Goal: Find specific page/section: Find specific page/section

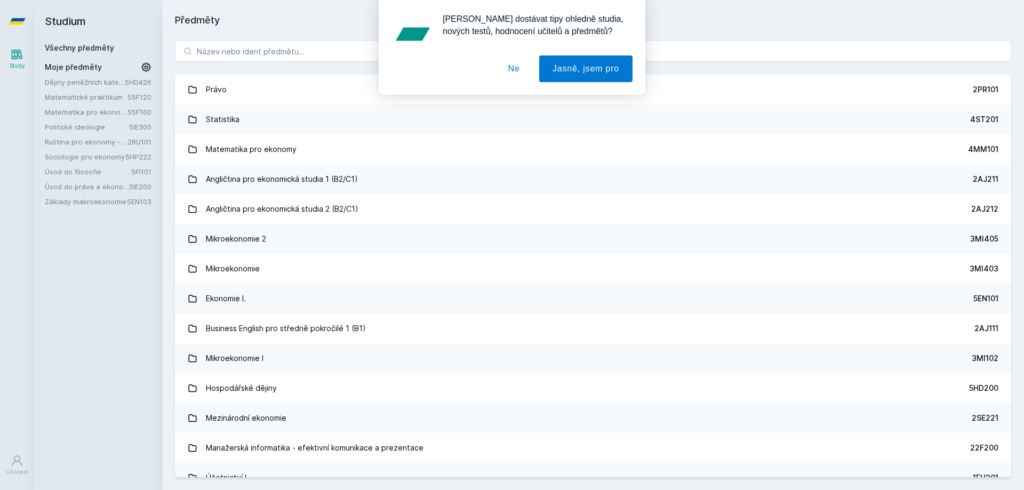
click at [516, 70] on button "Ne" at bounding box center [514, 68] width 38 height 27
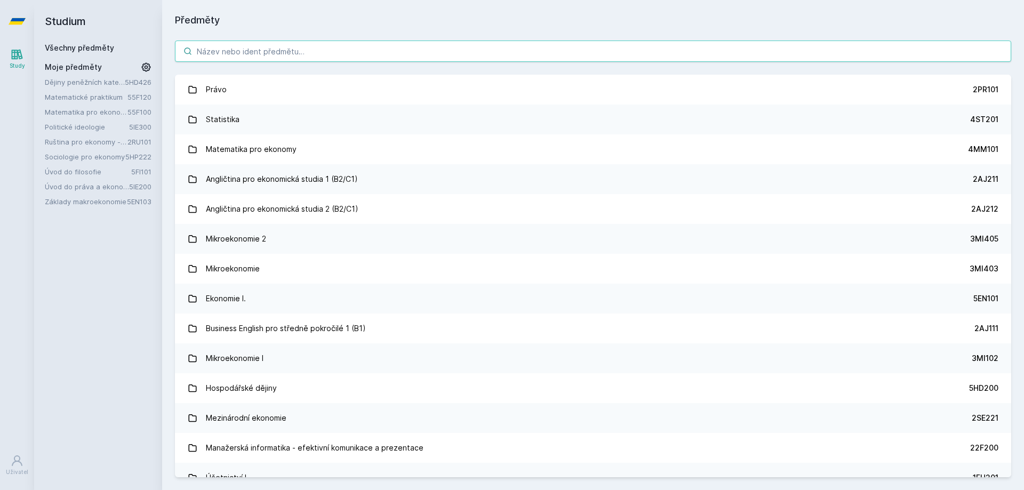
click at [482, 46] on input "search" at bounding box center [593, 51] width 836 height 21
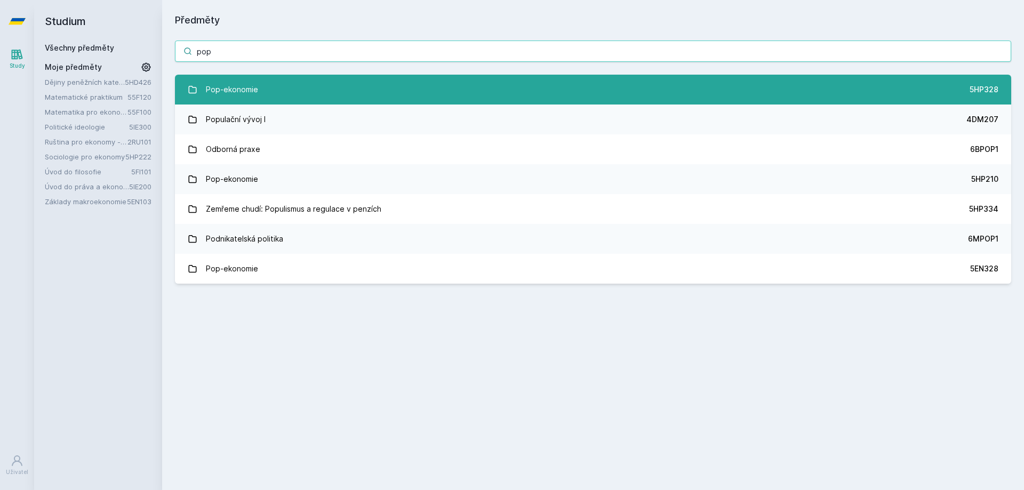
type input "pop"
click at [416, 98] on link "Pop-ekonomie 5HP328" at bounding box center [593, 90] width 836 height 30
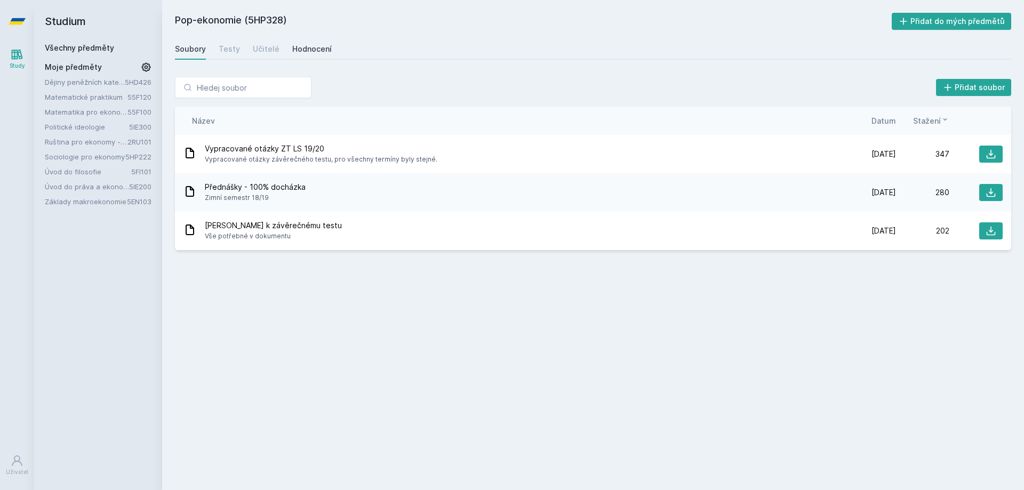
click at [296, 54] on link "Hodnocení" at bounding box center [311, 48] width 39 height 21
